Goal: Check status: Check status

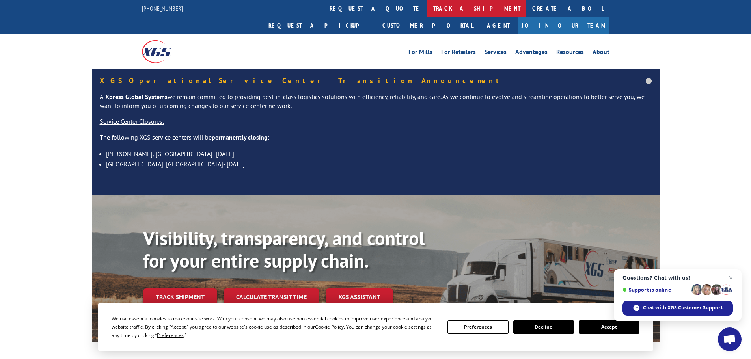
click at [427, 11] on link "track a shipment" at bounding box center [476, 8] width 99 height 17
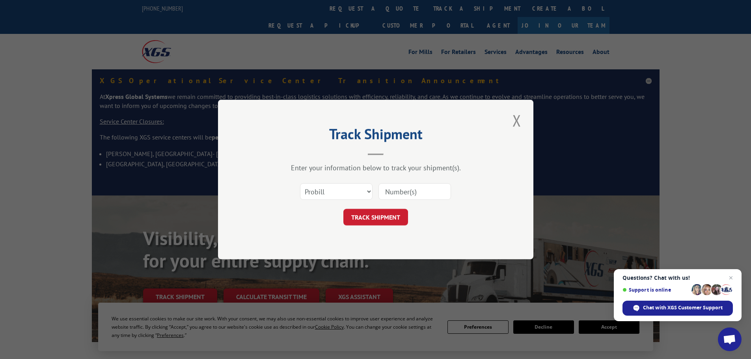
click at [393, 189] on input at bounding box center [414, 191] width 72 height 17
paste input "4888204"
type input "4888204"
click at [390, 217] on button "TRACK SHIPMENT" at bounding box center [375, 217] width 65 height 17
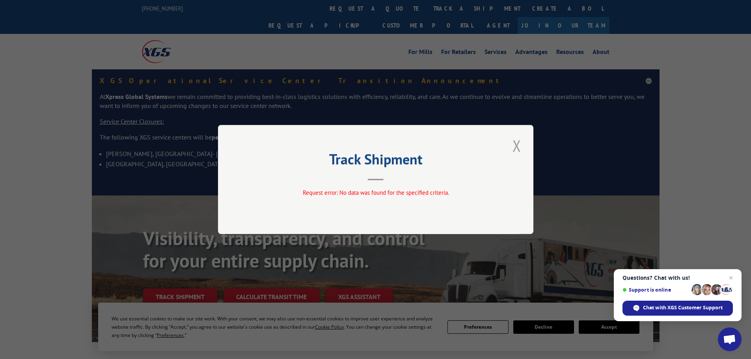
click at [515, 147] on button "Close modal" at bounding box center [516, 146] width 13 height 22
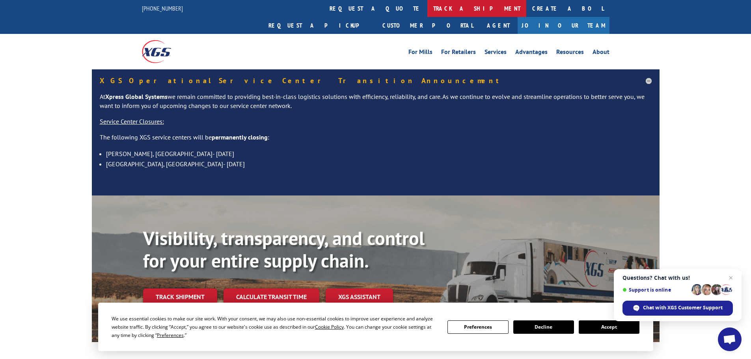
click at [427, 12] on link "track a shipment" at bounding box center [476, 8] width 99 height 17
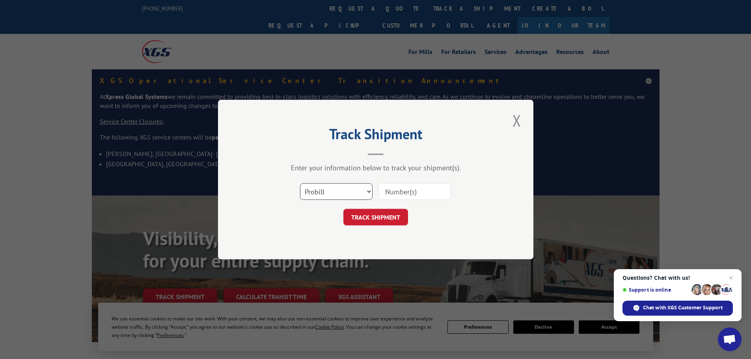
click at [315, 197] on select "Select category... Probill BOL PO" at bounding box center [336, 191] width 72 height 17
select select "bol"
click at [300, 183] on select "Select category... Probill BOL PO" at bounding box center [336, 191] width 72 height 17
click at [381, 192] on input at bounding box center [414, 191] width 72 height 17
paste input "4888204"
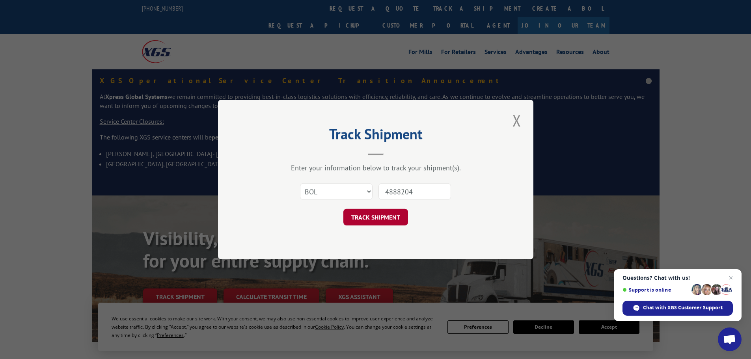
type input "4888204"
click at [396, 216] on button "TRACK SHIPMENT" at bounding box center [375, 217] width 65 height 17
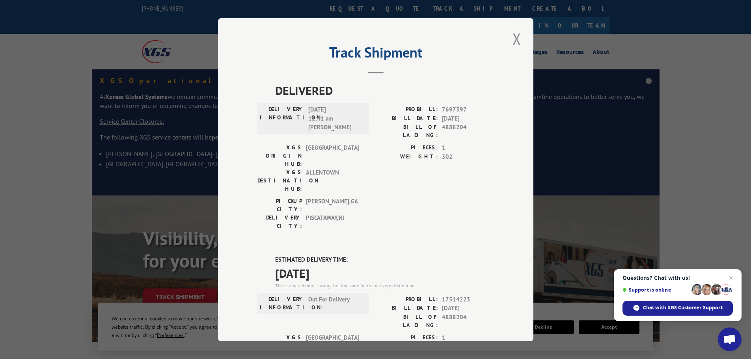
scroll to position [79, 0]
